Goal: Task Accomplishment & Management: Manage account settings

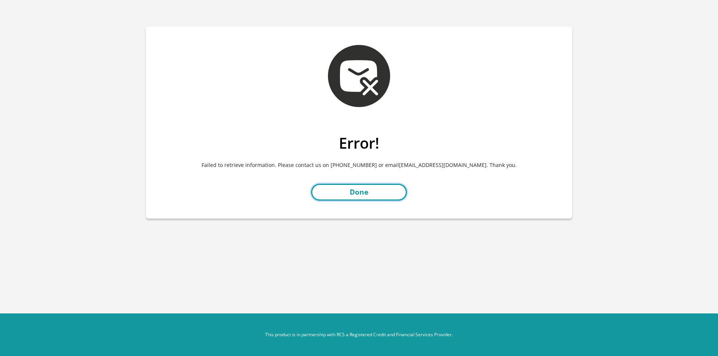
click at [320, 193] on link "Done" at bounding box center [359, 192] width 96 height 17
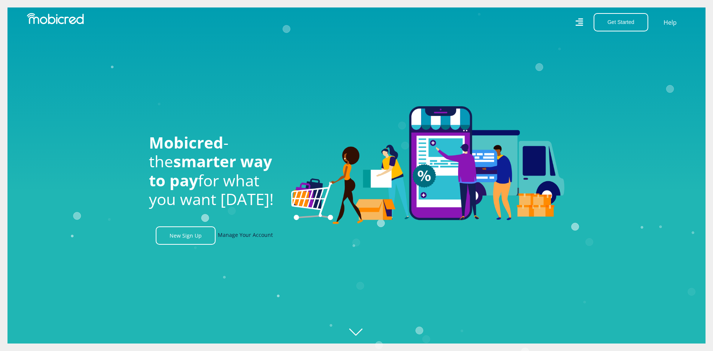
click at [249, 241] on link "Manage Your Account" at bounding box center [245, 235] width 55 height 18
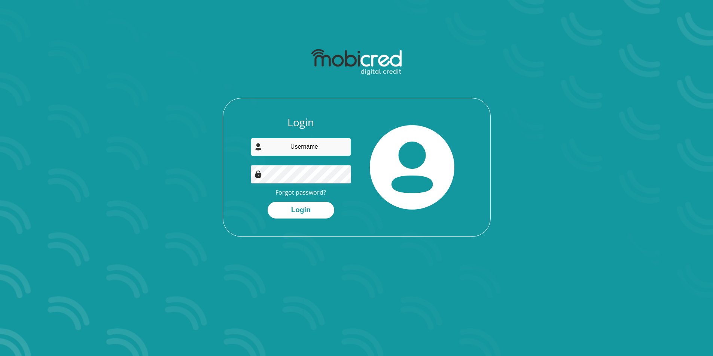
click at [317, 154] on input "email" at bounding box center [301, 147] width 100 height 18
type input "cjlexi@gmail.com"
click at [304, 213] on button "Login" at bounding box center [300, 210] width 67 height 17
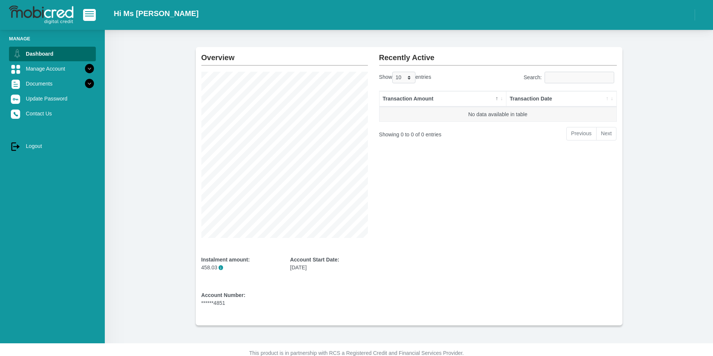
scroll to position [37, 0]
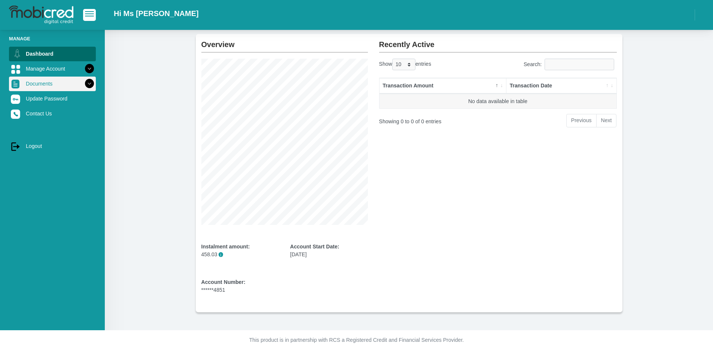
click at [31, 87] on link "Documents" at bounding box center [52, 84] width 87 height 14
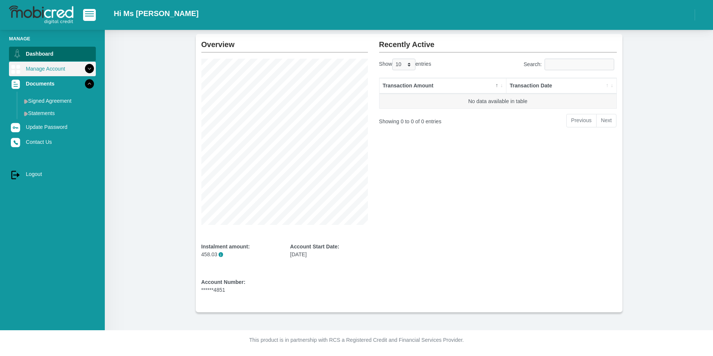
click at [34, 73] on link "Manage Account" at bounding box center [52, 69] width 87 height 14
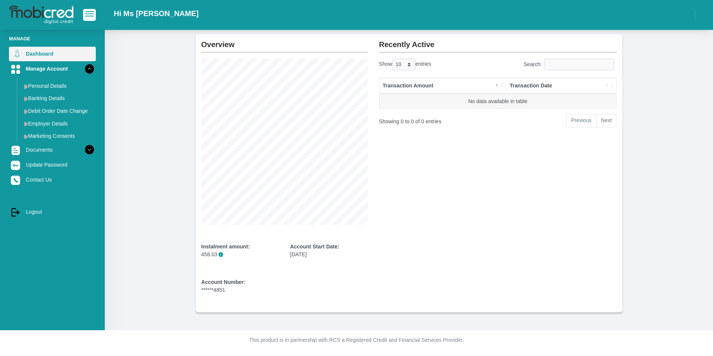
click at [54, 53] on link "Dashboard" at bounding box center [52, 54] width 87 height 14
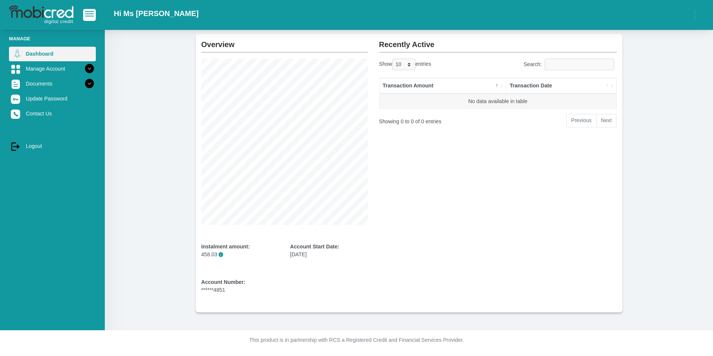
click at [54, 53] on link "Dashboard" at bounding box center [52, 54] width 87 height 14
click at [92, 11] on button "button" at bounding box center [89, 15] width 13 height 12
